Goal: Transaction & Acquisition: Purchase product/service

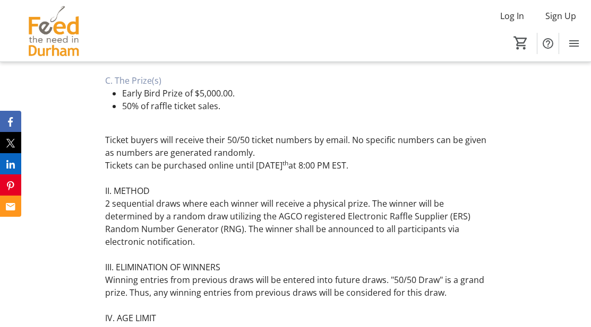
scroll to position [1019, 0]
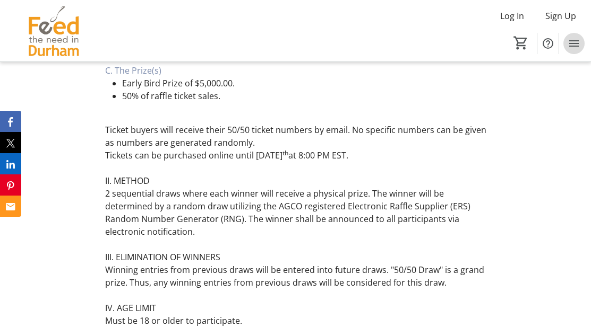
click at [575, 44] on mat-icon "Menu" at bounding box center [573, 43] width 13 height 13
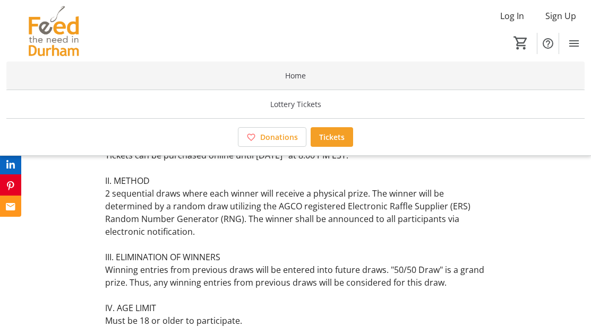
click at [289, 80] on span "Home" at bounding box center [295, 75] width 21 height 11
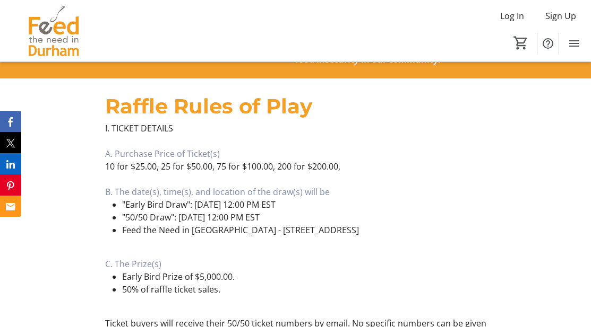
scroll to position [828, 0]
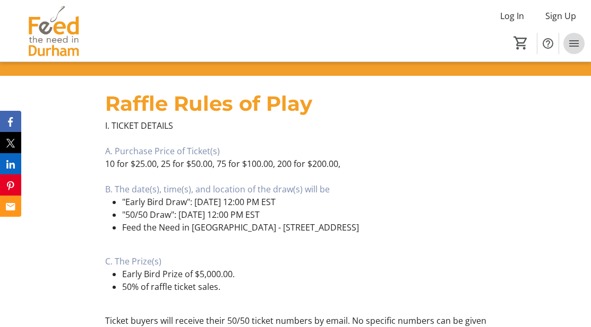
click at [574, 41] on mat-icon "Menu" at bounding box center [573, 43] width 13 height 13
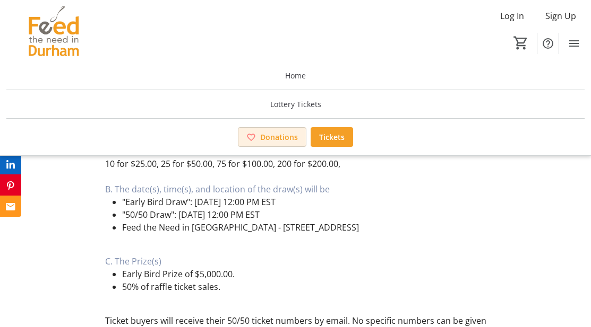
click at [275, 137] on span "Donations" at bounding box center [279, 137] width 38 height 11
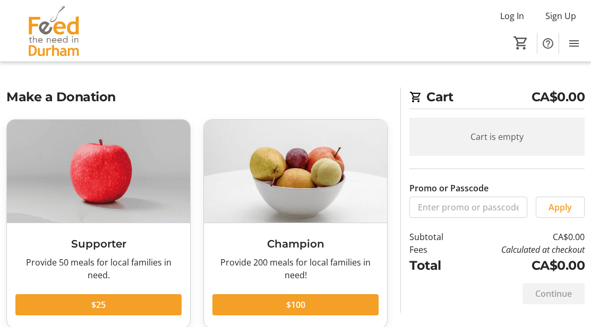
click at [348, 28] on div "Log In Sign Up Home Lottery Tickets Donations Tickets 0" at bounding box center [295, 31] width 591 height 62
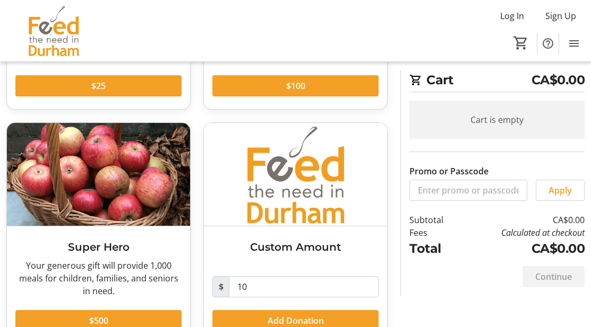
scroll to position [249, 0]
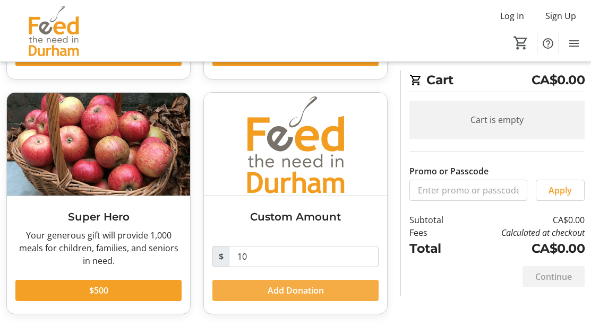
click at [296, 293] on span "Add Donation" at bounding box center [296, 290] width 56 height 13
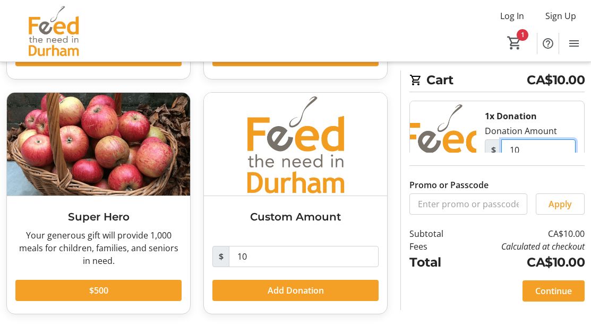
click at [523, 152] on input "10" at bounding box center [538, 150] width 74 height 21
type input "1"
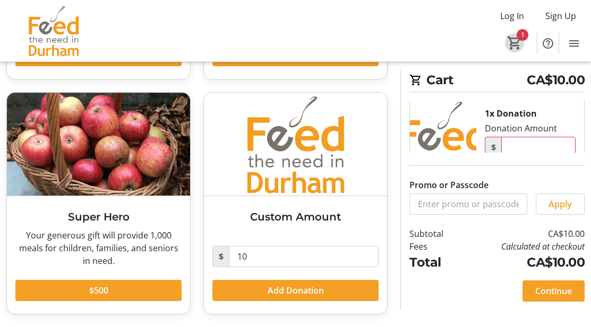
click at [512, 36] on mat-icon "1" at bounding box center [514, 43] width 16 height 16
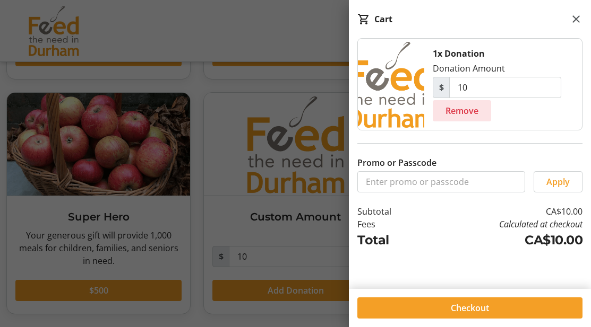
click at [453, 110] on span "Remove" at bounding box center [461, 111] width 33 height 13
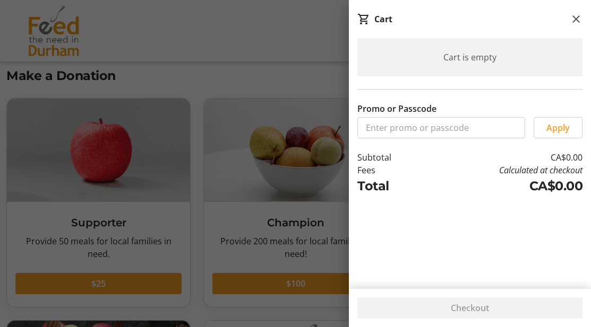
scroll to position [11, 0]
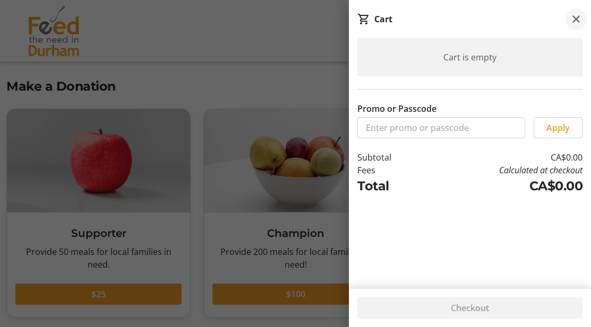
click at [577, 15] on mat-icon at bounding box center [575, 19] width 13 height 13
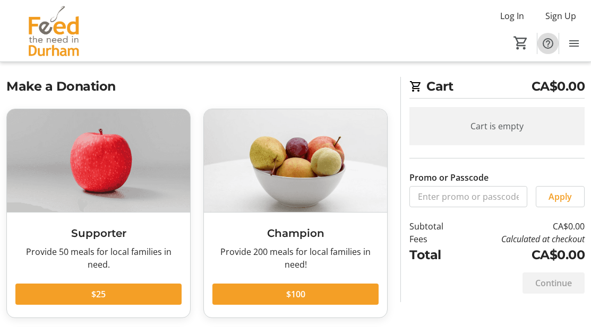
click at [548, 43] on mat-icon "Help" at bounding box center [547, 43] width 13 height 13
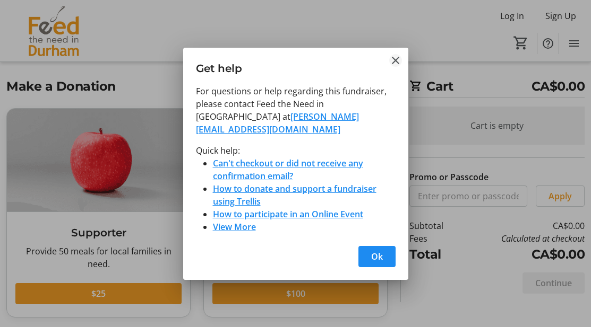
click at [395, 67] on mat-icon "Close" at bounding box center [395, 60] width 13 height 13
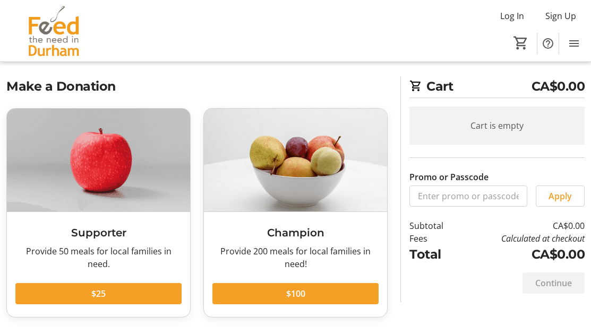
scroll to position [11, 0]
